Goal: Task Accomplishment & Management: Use online tool/utility

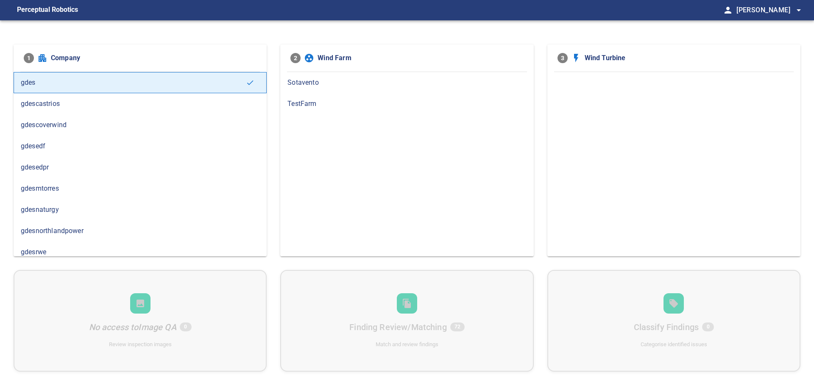
scroll to position [6, 0]
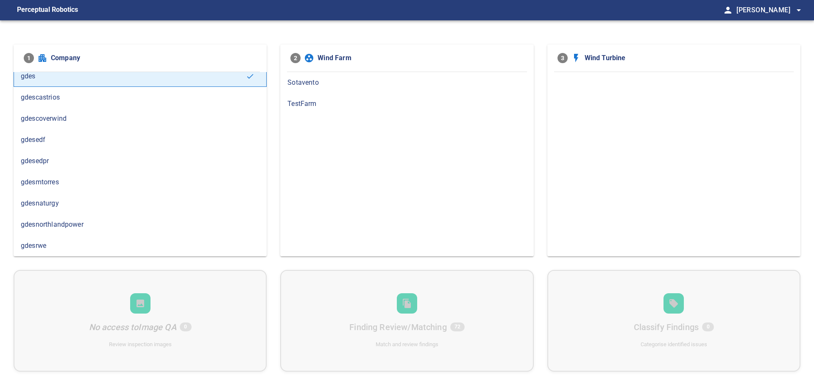
click at [47, 208] on span "gdesnaturgy" at bounding box center [140, 203] width 239 height 10
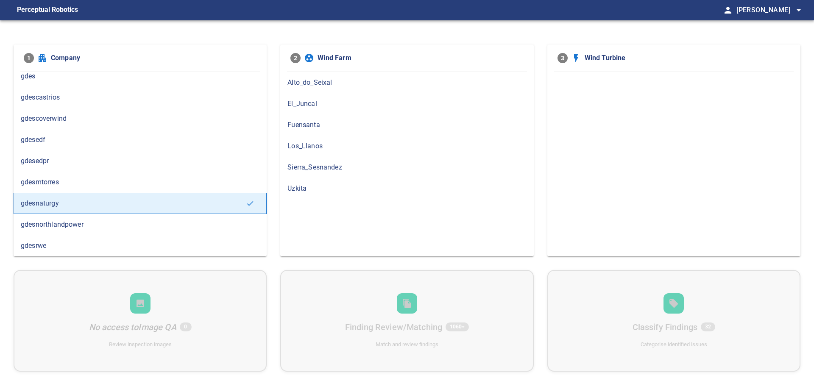
click at [321, 104] on span "El_Juncal" at bounding box center [406, 104] width 239 height 10
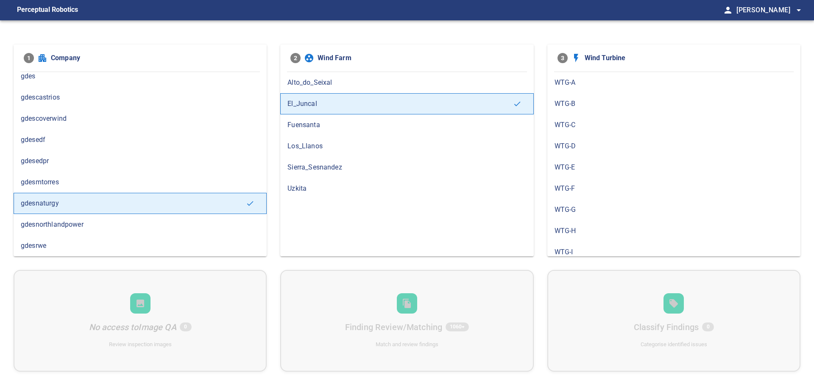
click at [307, 146] on span "Los_Llanos" at bounding box center [406, 146] width 239 height 10
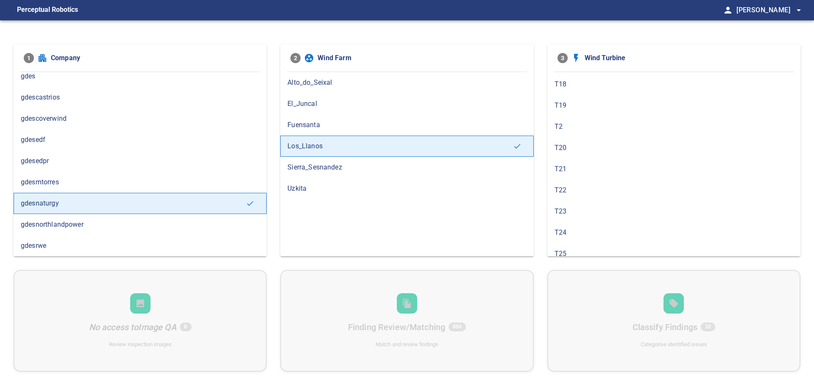
scroll to position [145, 0]
click at [561, 144] on div "T19" at bounding box center [673, 149] width 253 height 21
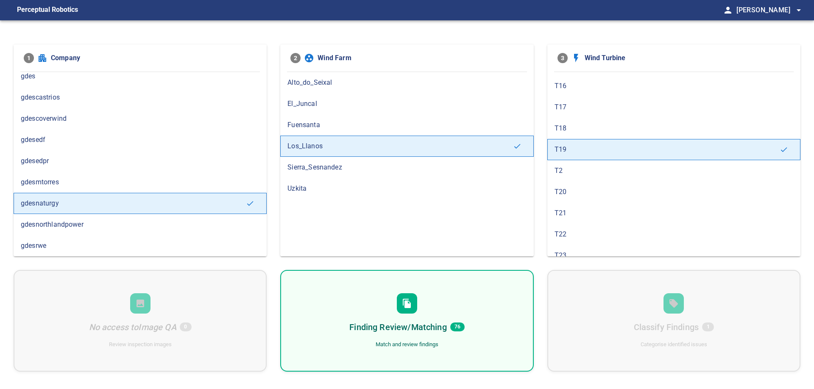
click at [568, 216] on span "T21" at bounding box center [674, 213] width 239 height 10
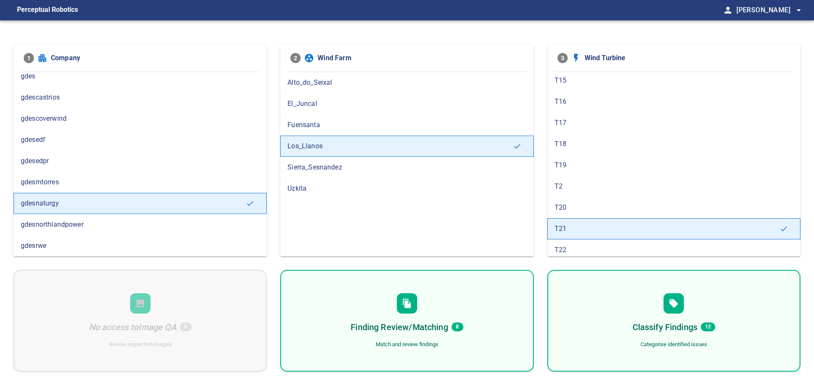
scroll to position [242, 0]
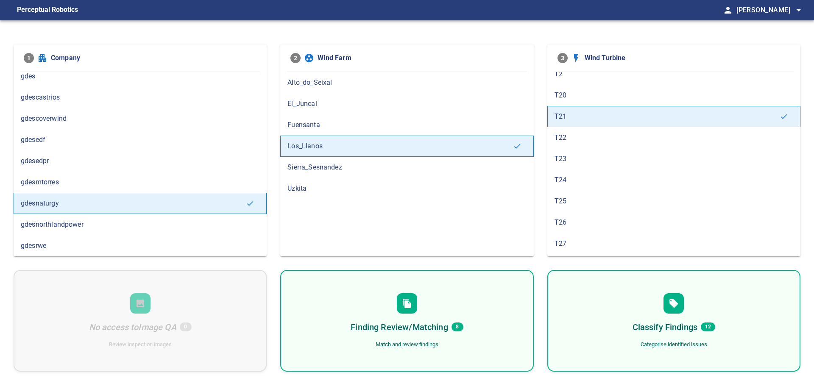
click at [429, 309] on div "Finding Review/Matching 8 Match and review findings" at bounding box center [406, 321] width 253 height 102
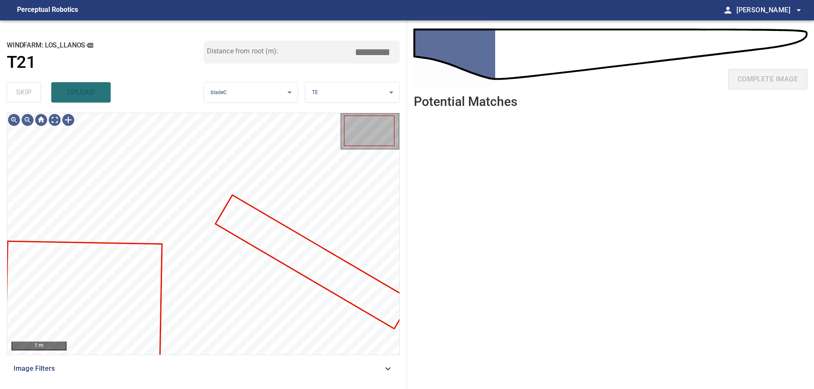
click at [557, 187] on ul at bounding box center [610, 245] width 393 height 261
click at [550, 214] on ul at bounding box center [610, 245] width 393 height 261
click at [498, 217] on ul at bounding box center [610, 245] width 393 height 261
click at [246, 230] on div at bounding box center [203, 234] width 392 height 242
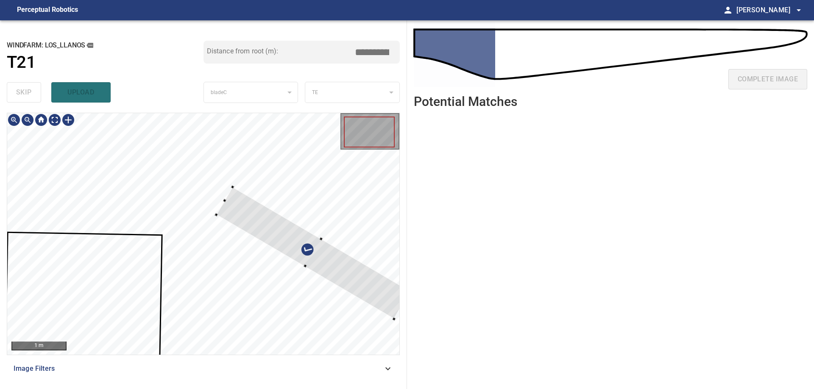
click at [228, 248] on div at bounding box center [203, 234] width 392 height 242
